Goal: Check status: Check status

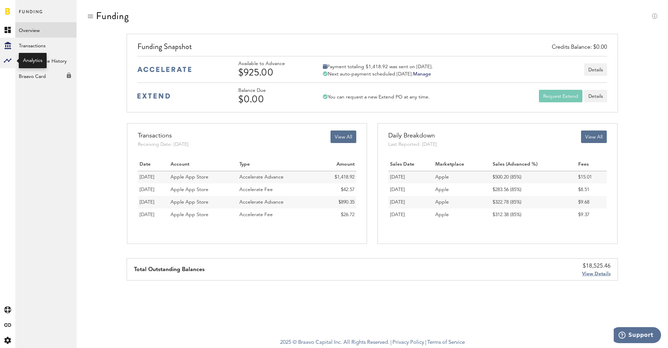
click at [9, 58] on rect at bounding box center [7, 60] width 8 height 8
click at [57, 30] on link "Monetization" at bounding box center [45, 29] width 61 height 15
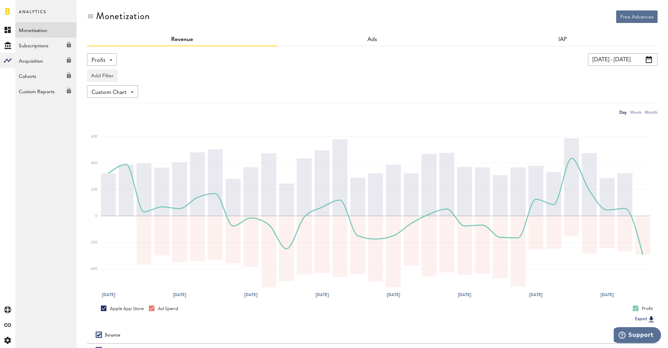
click at [615, 58] on input "[DATE] - [DATE]" at bounding box center [623, 59] width 70 height 13
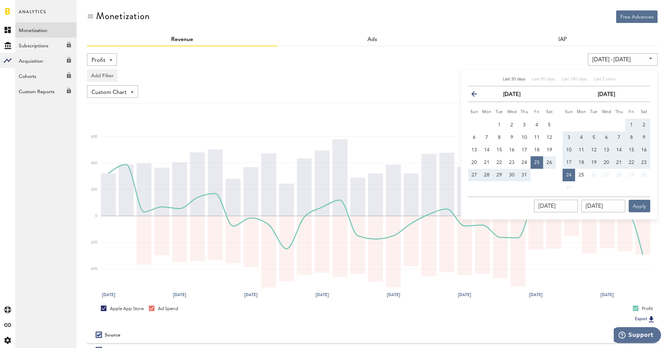
click at [518, 79] on span "Last 30 days" at bounding box center [514, 79] width 23 height 4
click at [648, 204] on button "Apply" at bounding box center [640, 206] width 22 height 13
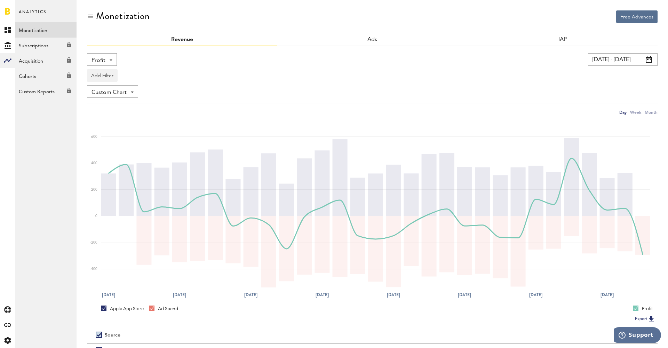
click at [605, 57] on input "[DATE] - [DATE]" at bounding box center [623, 59] width 70 height 13
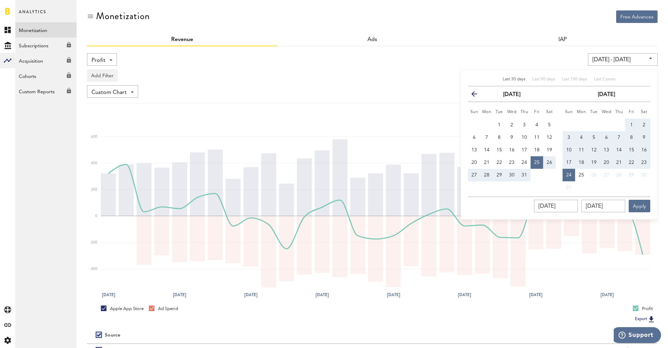
click at [471, 93] on button "previous" at bounding box center [477, 94] width 13 height 10
click at [413, 83] on div "Profit Net Revenue Gross Revenue Profit [DATE] - [DATE] Last 30 days Last 90 da…" at bounding box center [372, 84] width 570 height 63
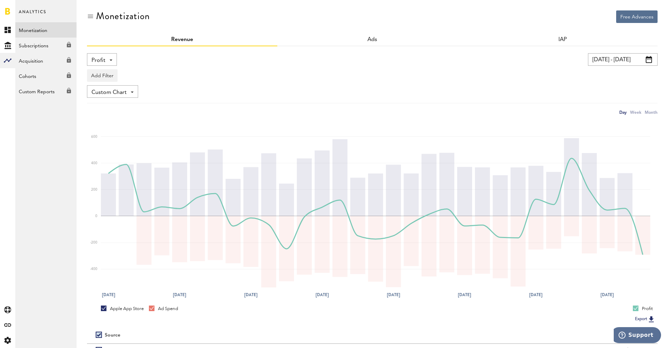
click at [607, 56] on input "[DATE] - [DATE]" at bounding box center [623, 59] width 70 height 13
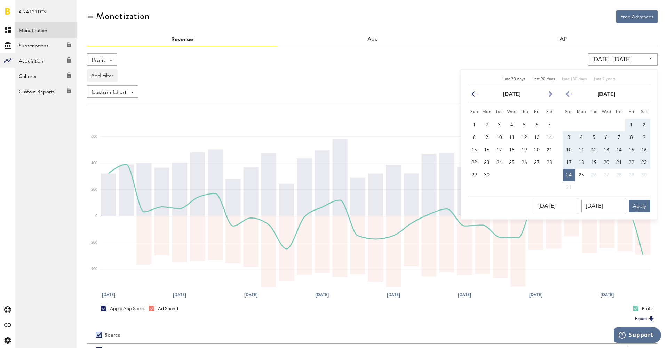
click at [543, 80] on span "Last 90 days" at bounding box center [543, 79] width 23 height 4
type input "[DATE] - [DATE]"
type input "[DATE]"
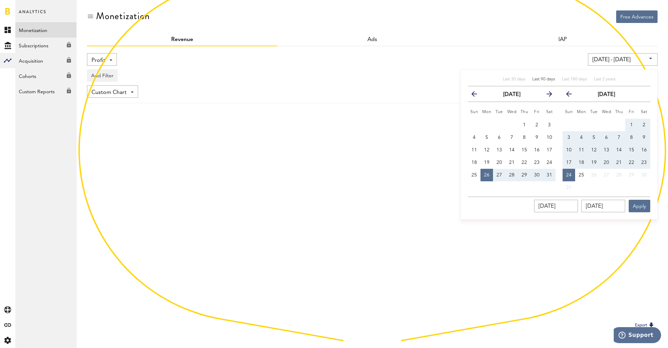
click at [405, 66] on div "Add Filter Platforms Apps" at bounding box center [372, 74] width 570 height 16
